Goal: Navigation & Orientation: Find specific page/section

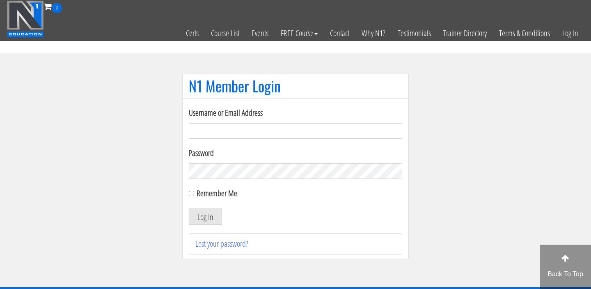
type input "[DOMAIN_NAME][EMAIL_ADDRESS][DOMAIN_NAME]"
click at [203, 216] on button "Log In" at bounding box center [205, 216] width 33 height 17
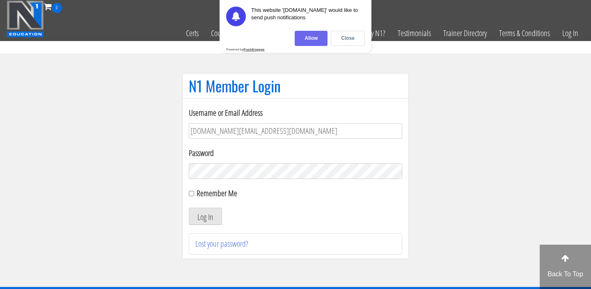
click at [319, 41] on div "Allow" at bounding box center [311, 38] width 33 height 15
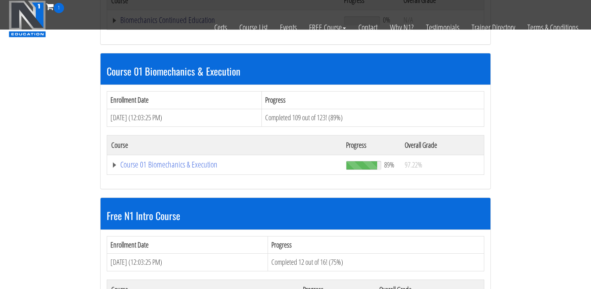
scroll to position [213, 0]
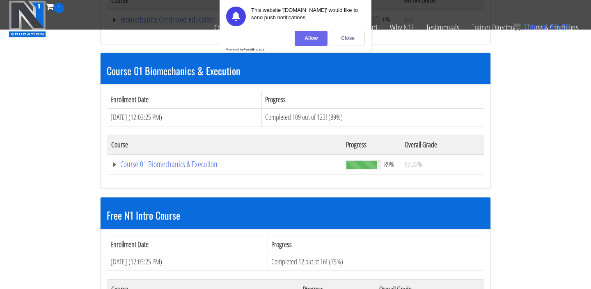
click at [322, 37] on div "Allow" at bounding box center [311, 38] width 33 height 15
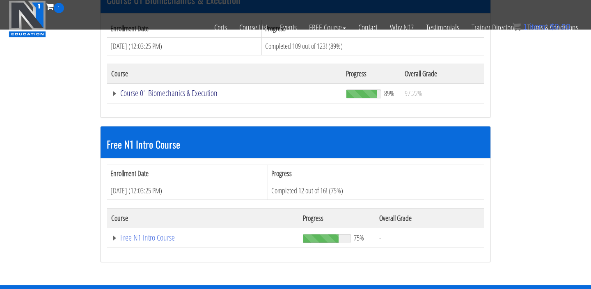
scroll to position [293, 0]
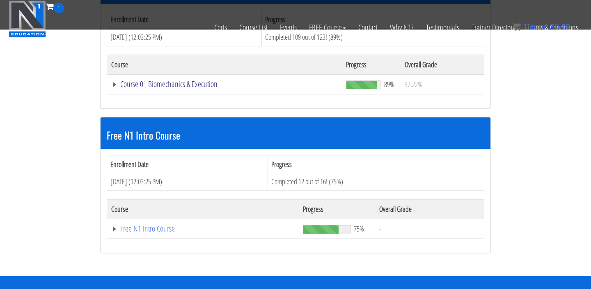
click at [167, 88] on link "Course 01 Biomechanics & Execution" at bounding box center [224, 84] width 226 height 8
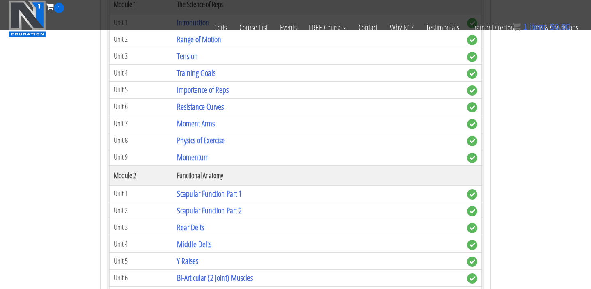
scroll to position [395, 0]
